Goal: Information Seeking & Learning: Find specific page/section

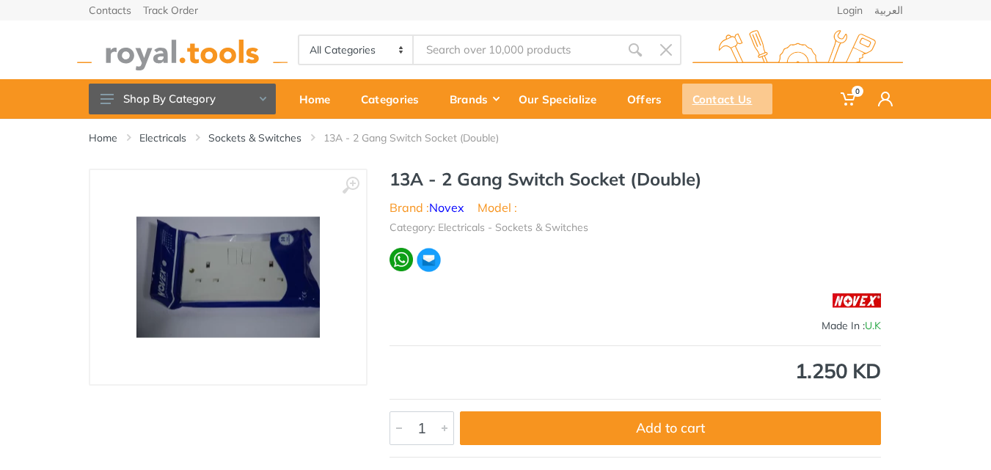
click at [713, 99] on div "Contact Us" at bounding box center [727, 99] width 90 height 31
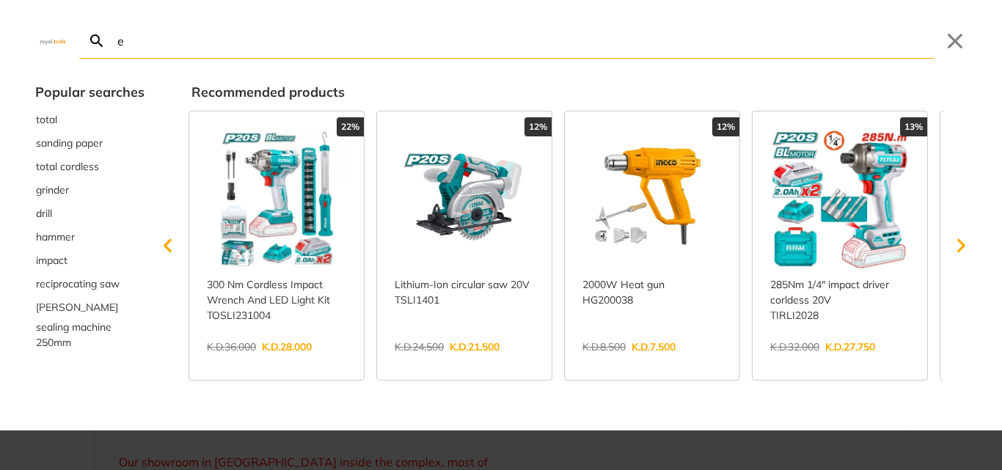
type input "e"
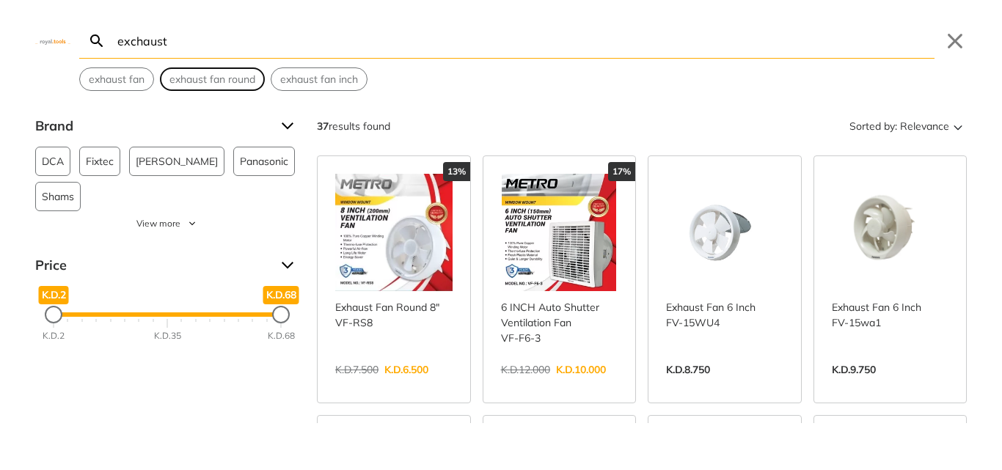
click at [227, 74] on span "exhaust fan round" at bounding box center [212, 79] width 86 height 15
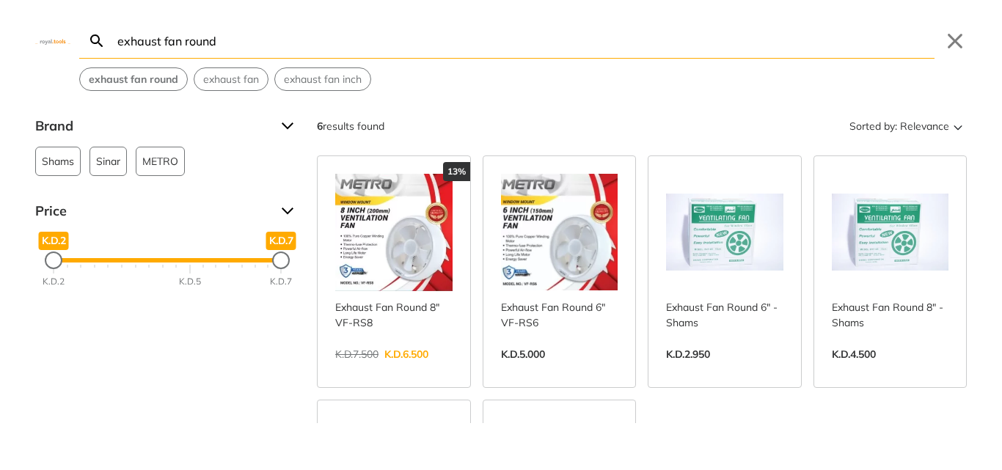
click at [329, 49] on input "exhaust fan round" at bounding box center [524, 40] width 820 height 34
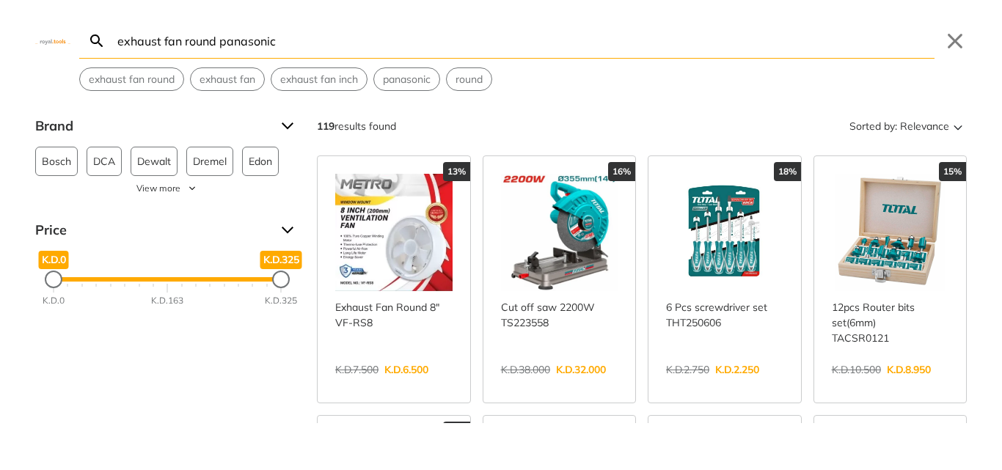
drag, startPoint x: 218, startPoint y: 38, endPoint x: 26, endPoint y: 42, distance: 191.4
click at [26, 42] on div "exhaust fan round panasonic Search Submit Close exhaust fan round exhaust fan e…" at bounding box center [501, 45] width 1002 height 91
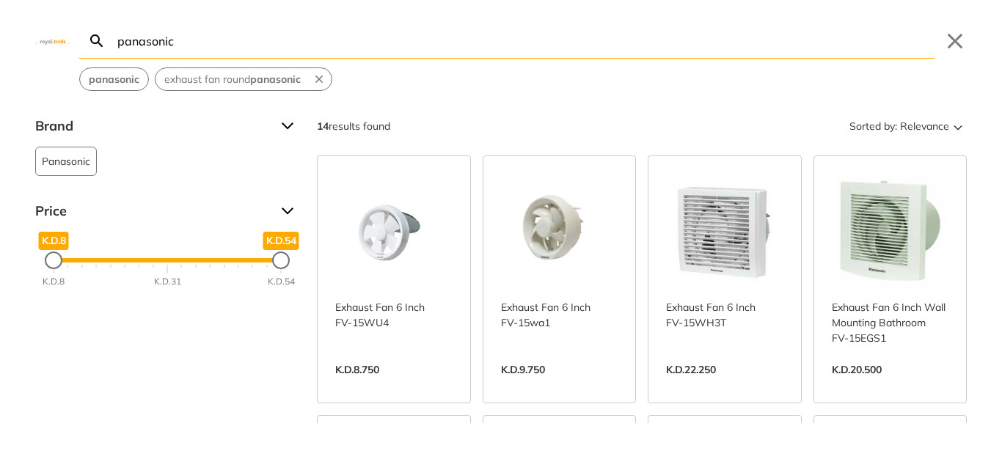
click at [221, 40] on input "panasonic" at bounding box center [524, 40] width 820 height 34
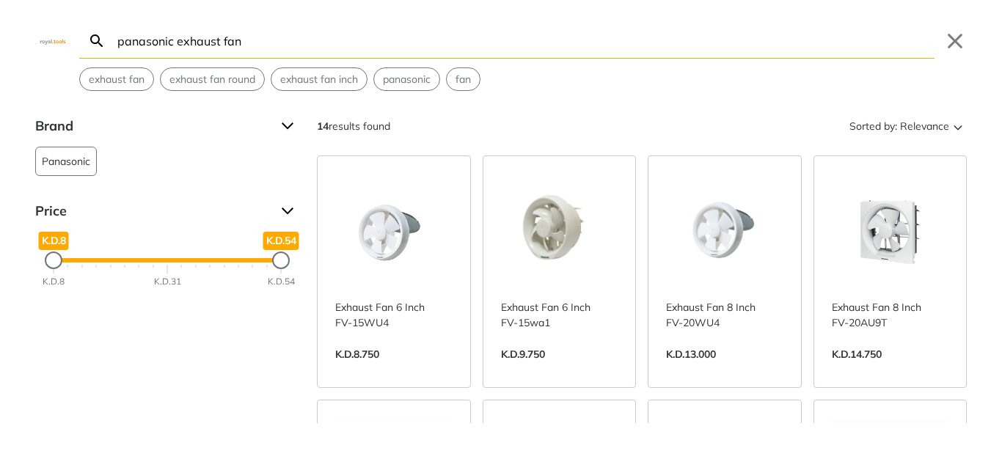
type input "panasonic exhaust fan"
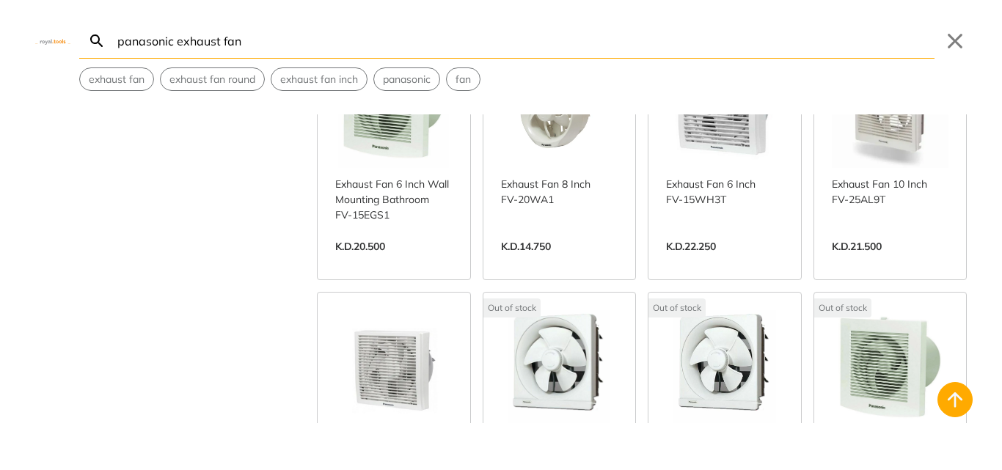
scroll to position [513, 0]
